Goal: Transaction & Acquisition: Purchase product/service

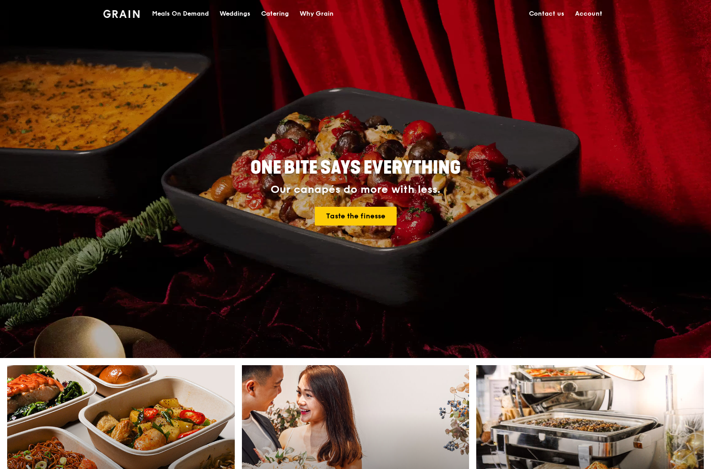
click at [188, 17] on div "Meals On Demand" at bounding box center [180, 13] width 57 height 27
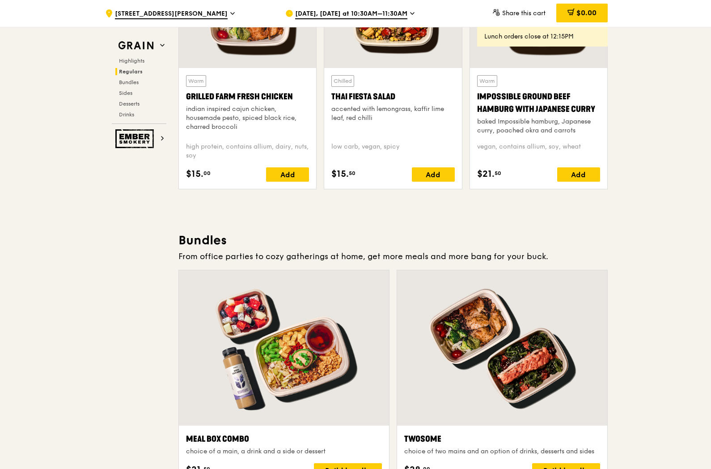
scroll to position [638, 0]
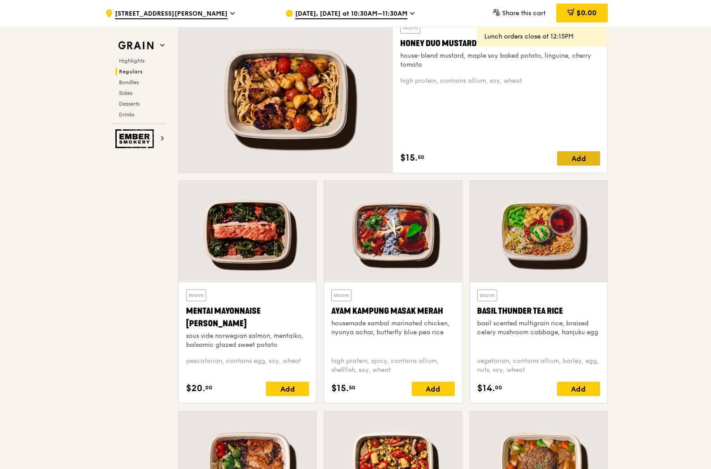
click at [568, 155] on div "Add" at bounding box center [578, 158] width 43 height 14
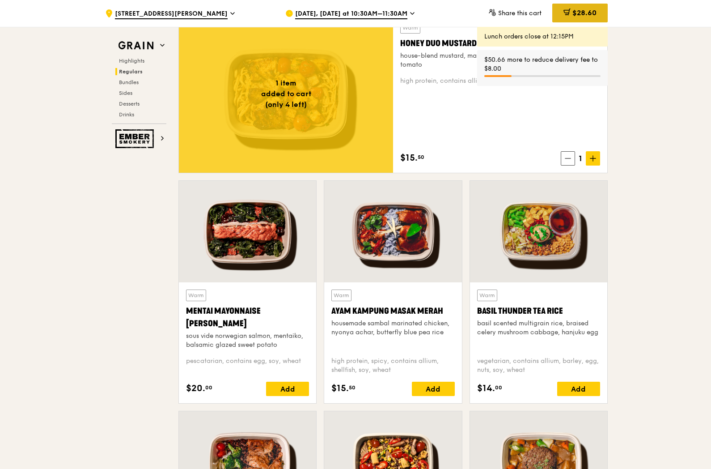
click at [577, 11] on span "$28.60" at bounding box center [585, 12] width 24 height 8
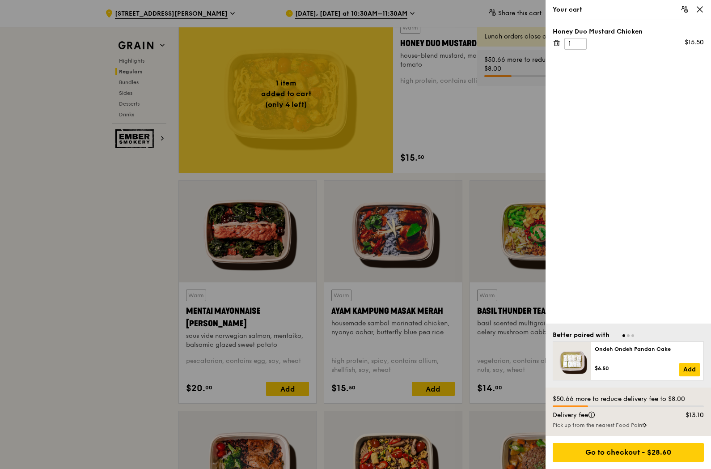
drag, startPoint x: 447, startPoint y: 168, endPoint x: 450, endPoint y: 154, distance: 14.6
click at [448, 165] on div at bounding box center [355, 234] width 711 height 469
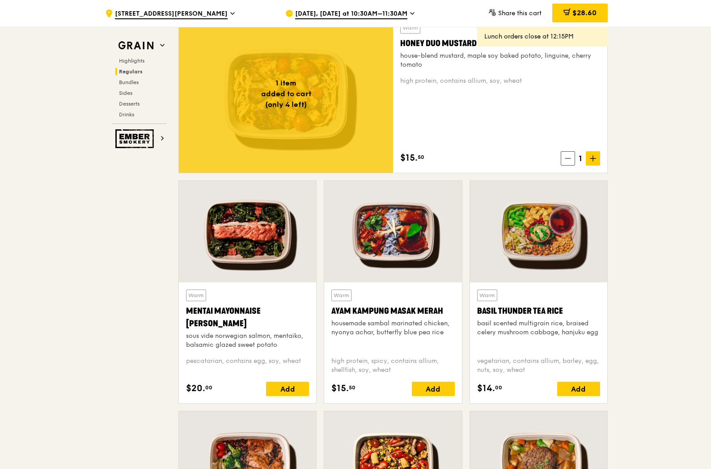
click at [410, 13] on icon at bounding box center [412, 13] width 4 height 8
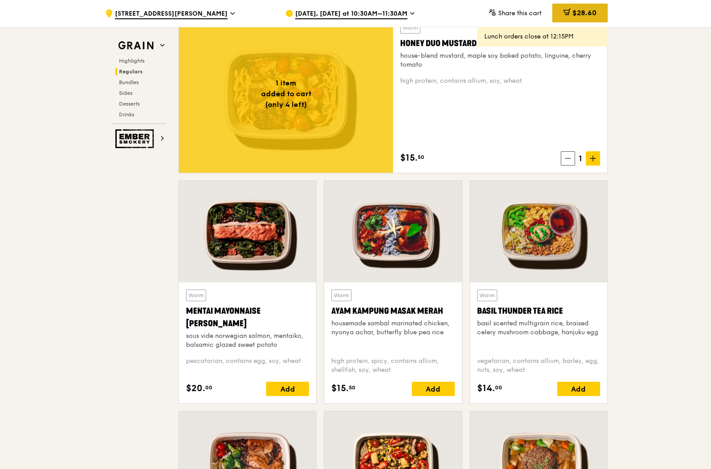
click at [592, 13] on span "$28.60" at bounding box center [585, 12] width 24 height 8
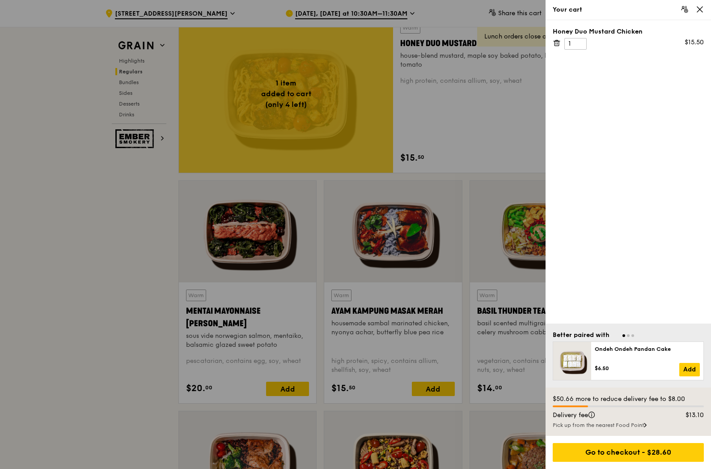
drag, startPoint x: 637, startPoint y: 451, endPoint x: 643, endPoint y: 444, distance: 9.9
click at [637, 451] on div "Go to checkout - $28.60" at bounding box center [628, 452] width 151 height 19
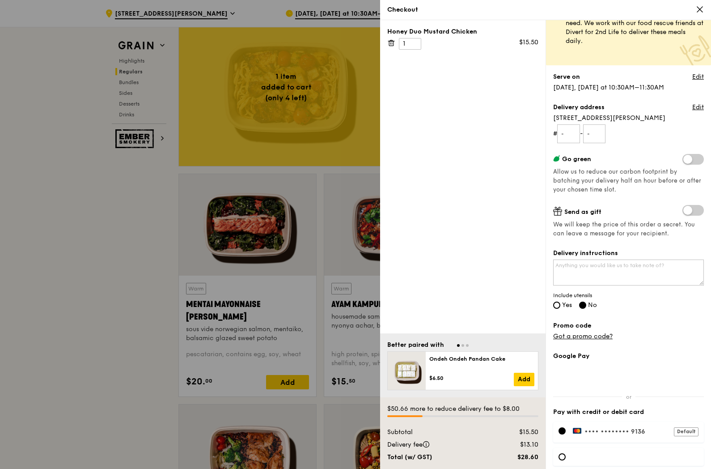
scroll to position [0, 0]
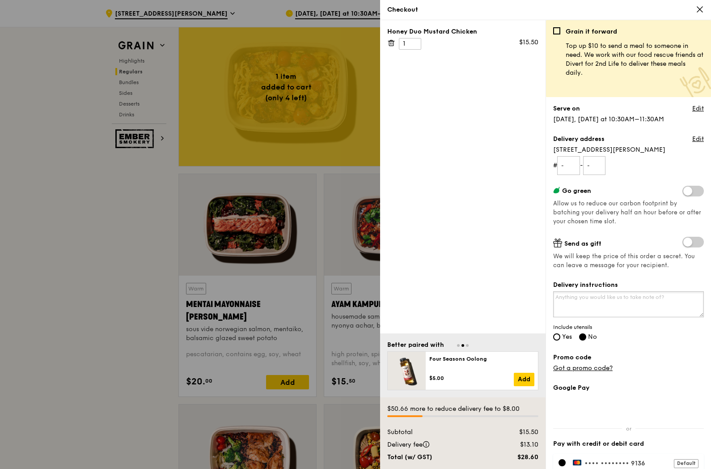
click at [577, 300] on textarea "Delivery instructions" at bounding box center [628, 304] width 151 height 26
type textarea "As it is a school, please call either upon arriving or about to arrive thank u"
click at [557, 334] on input "Yes" at bounding box center [556, 336] width 7 height 7
radio input "true"
radio input "false"
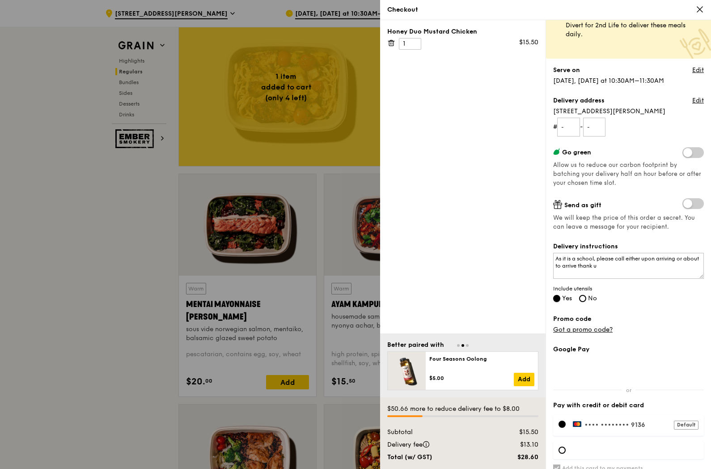
scroll to position [72, 0]
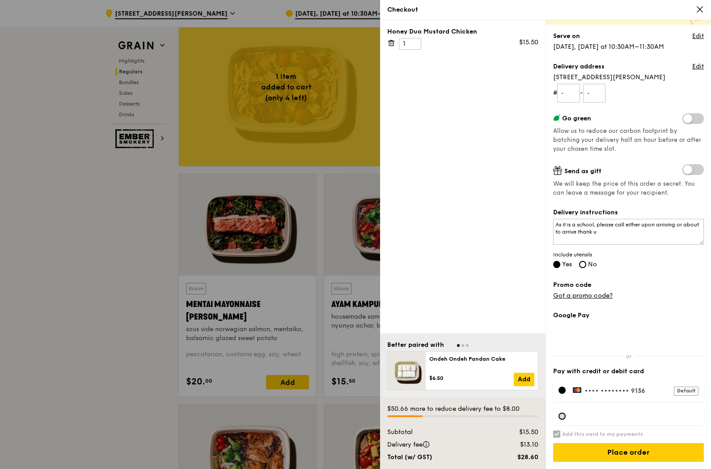
click at [565, 416] on div at bounding box center [562, 415] width 7 height 7
click at [562, 433] on h6 "Add this card to my payments" at bounding box center [602, 433] width 81 height 7
click at [561, 433] on input "Add this card to my payments" at bounding box center [556, 433] width 7 height 7
checkbox input "false"
click at [596, 411] on div at bounding box center [628, 416] width 151 height 18
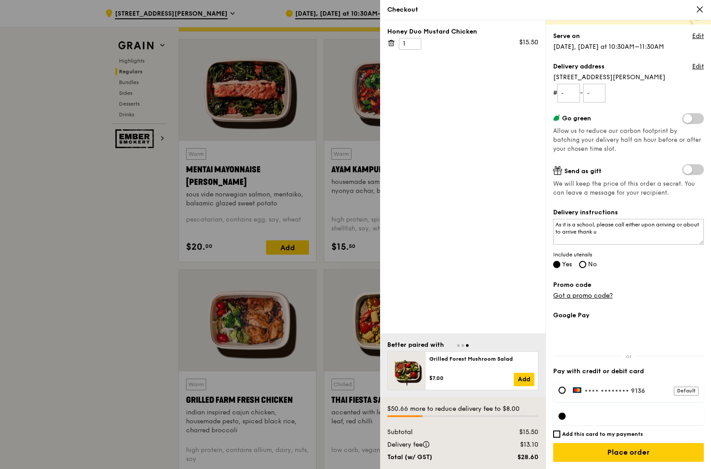
scroll to position [797, 0]
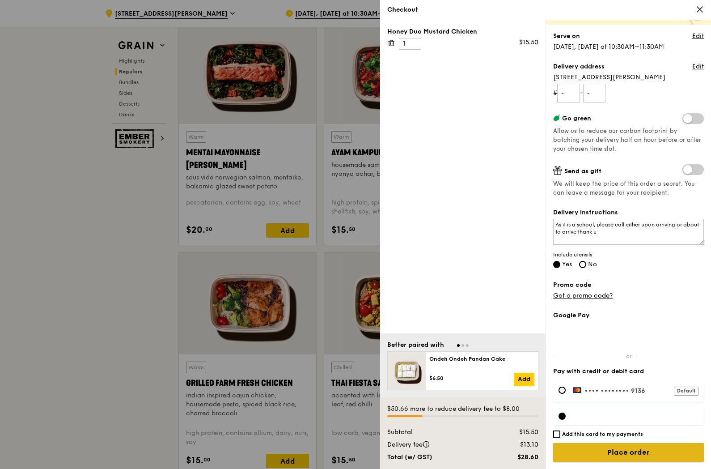
click at [647, 456] on input "Place order" at bounding box center [628, 452] width 151 height 19
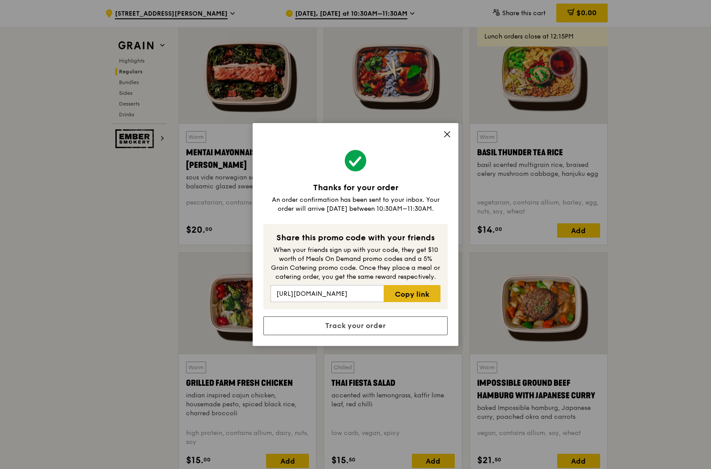
click at [409, 296] on link "Copy link" at bounding box center [412, 293] width 57 height 17
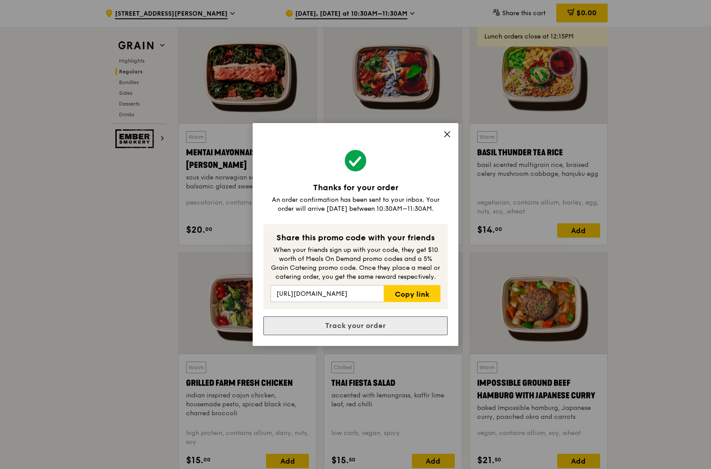
click at [349, 325] on link "Track your order" at bounding box center [355, 325] width 184 height 19
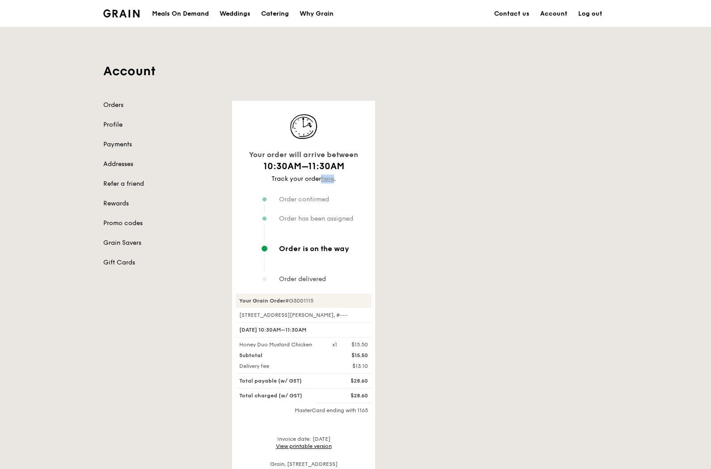
click at [327, 180] on link "here" at bounding box center [327, 179] width 13 height 8
